Goal: Information Seeking & Learning: Check status

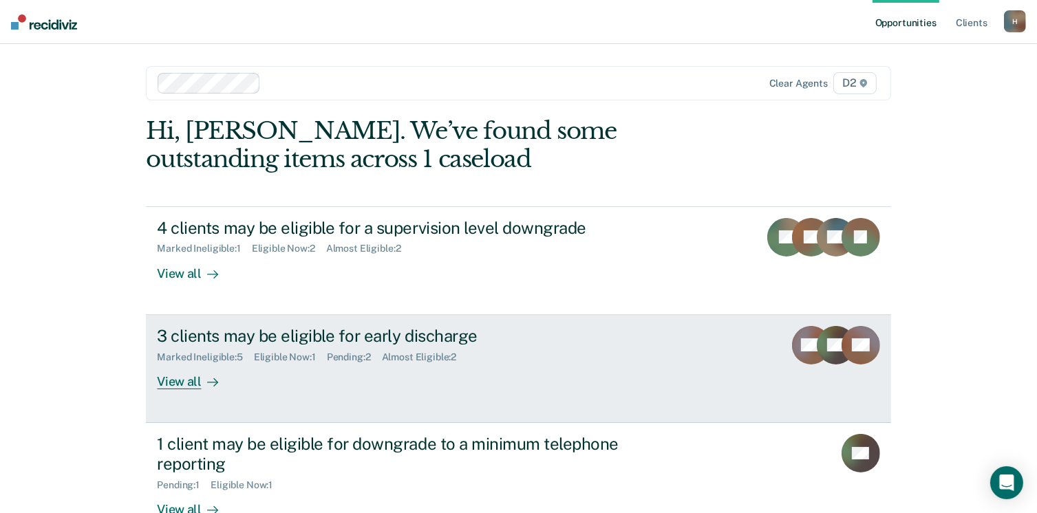
click at [182, 381] on div "View all" at bounding box center [195, 376] width 77 height 27
